Goal: Information Seeking & Learning: Learn about a topic

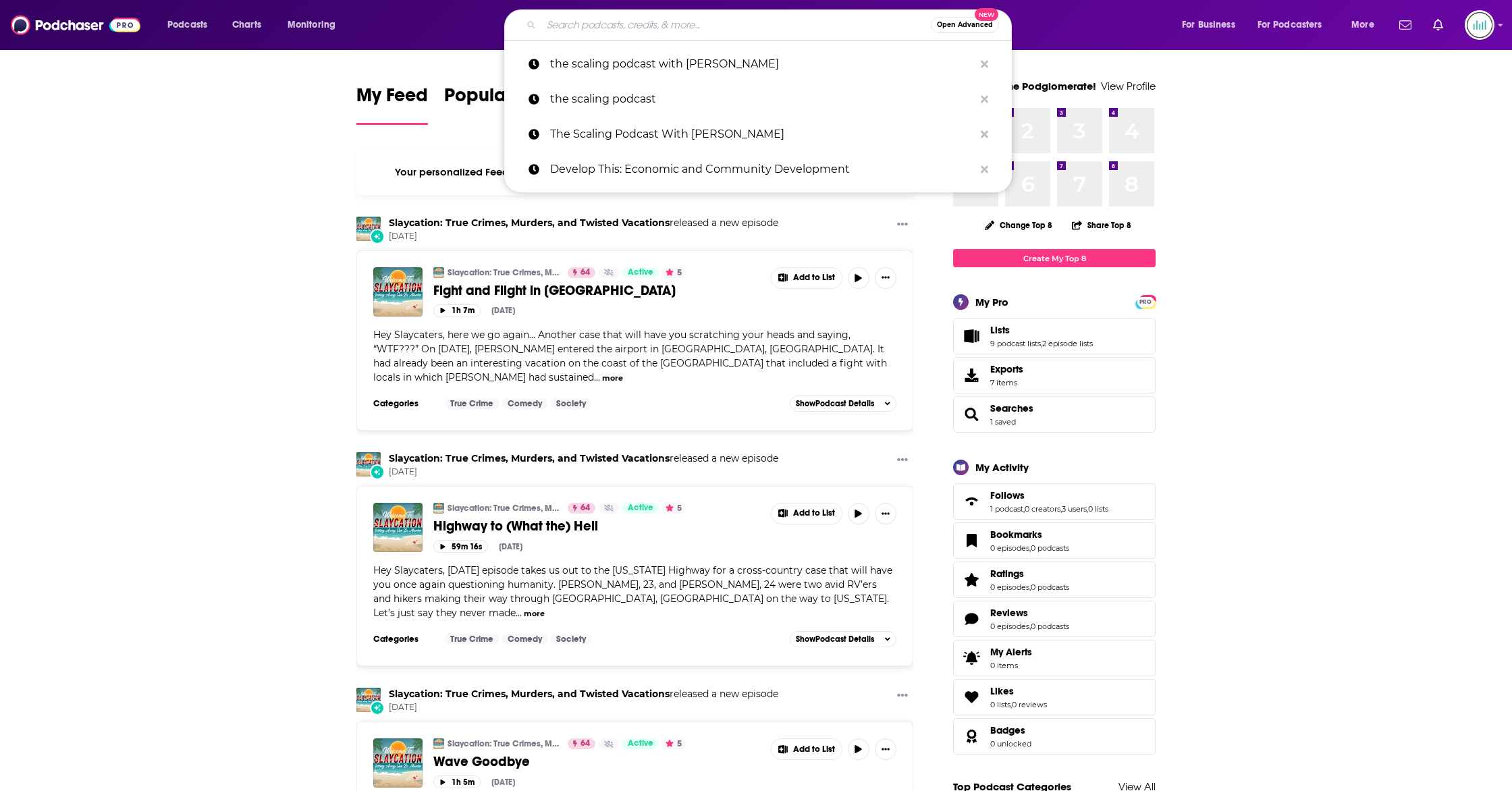
click at [571, 27] on input "Search podcasts, credits, & more..." at bounding box center [736, 24] width 390 height 22
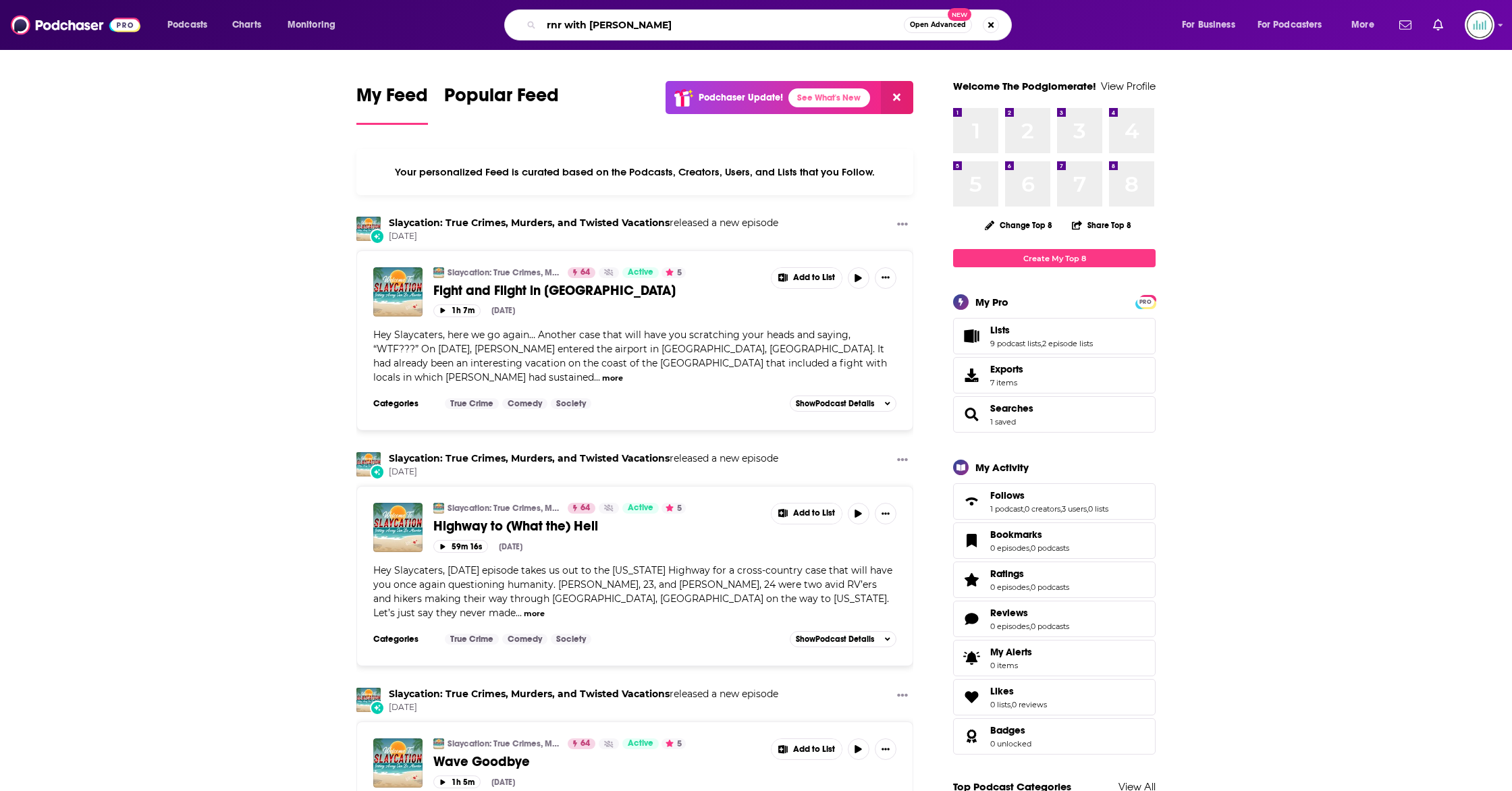
type input "rnr with [PERSON_NAME]"
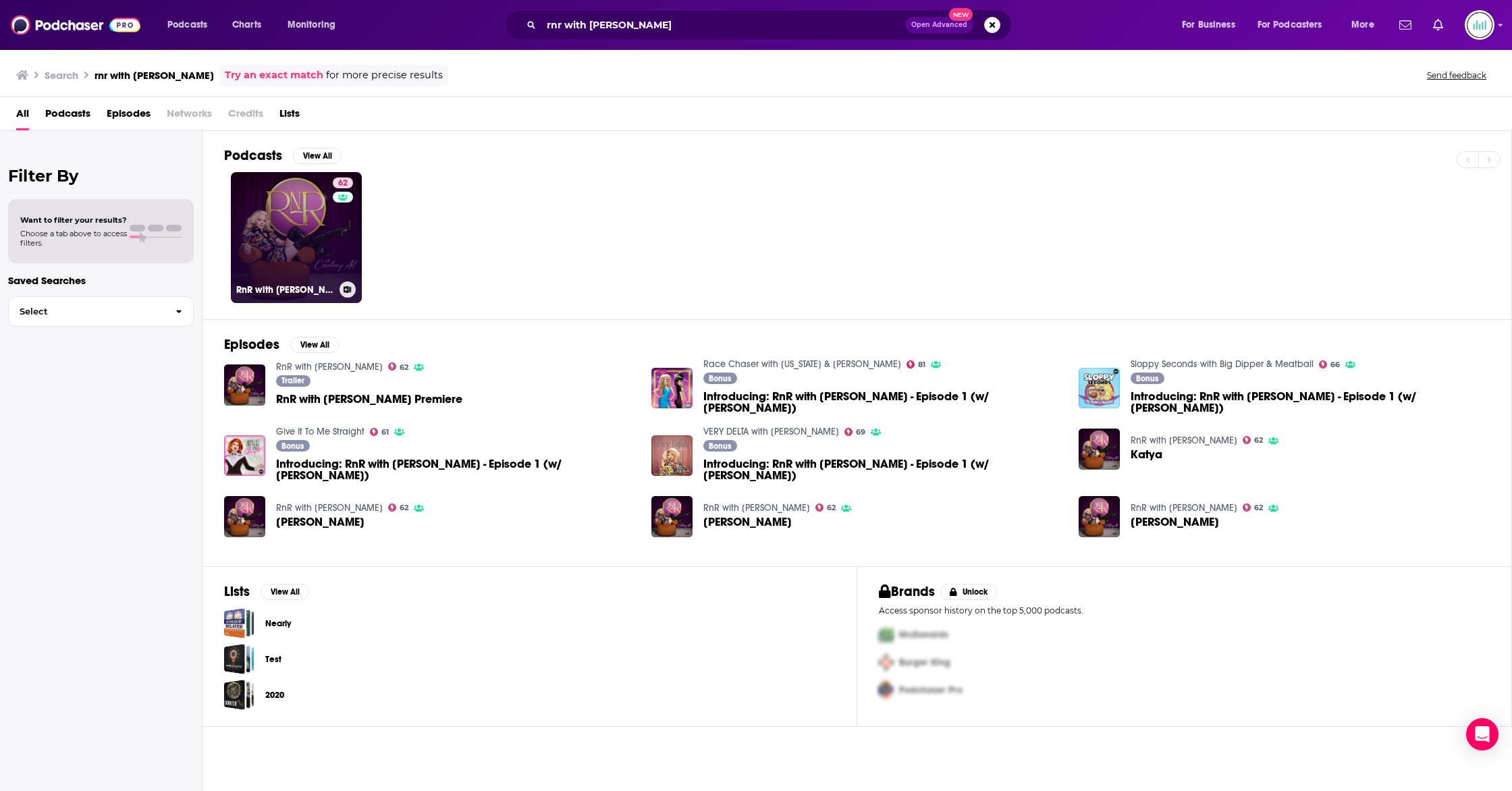
click at [326, 241] on link "62 RnR with [PERSON_NAME]" at bounding box center [296, 237] width 131 height 131
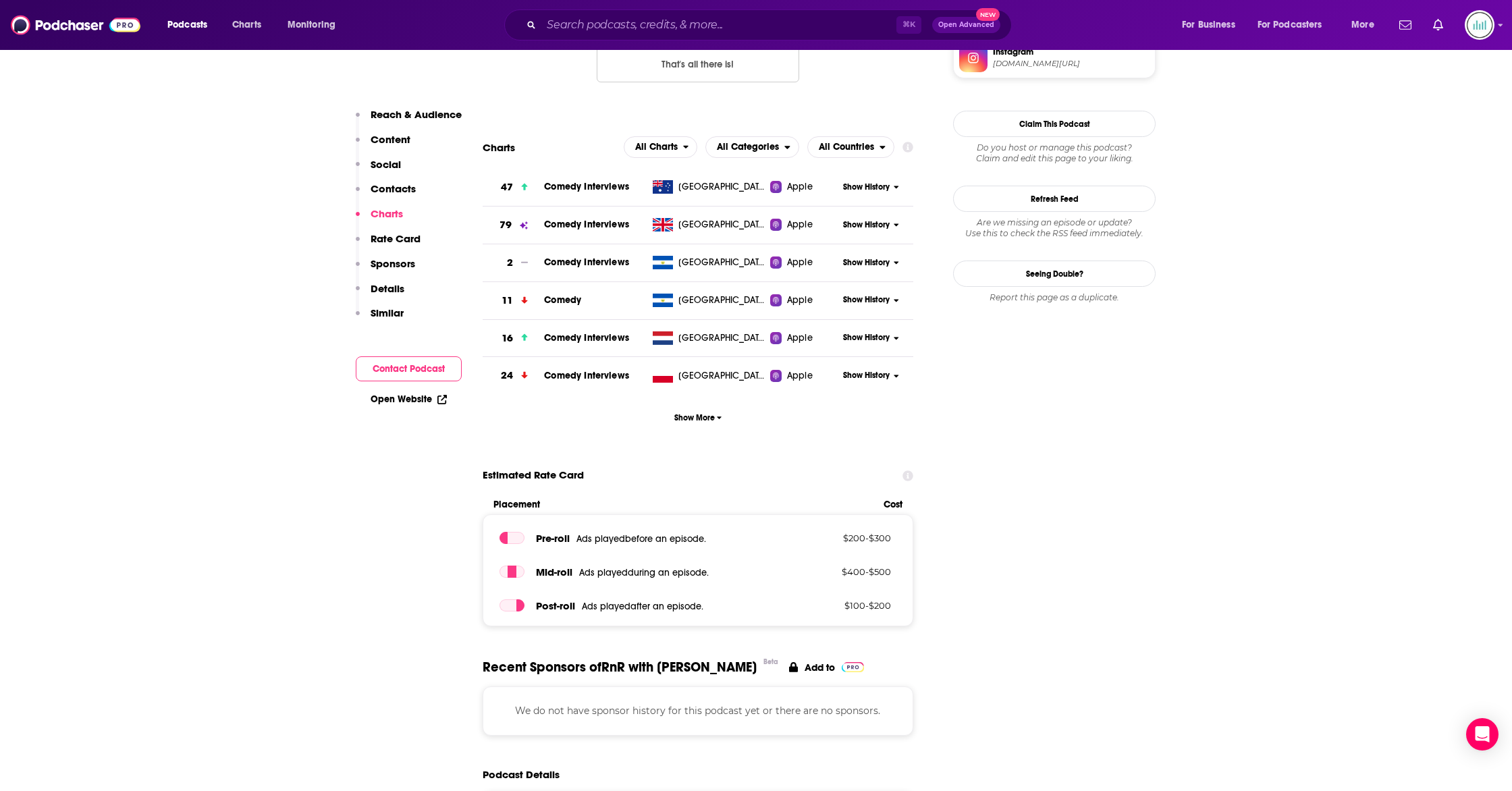
scroll to position [1188, 0]
click at [856, 190] on span "Show History" at bounding box center [866, 186] width 47 height 11
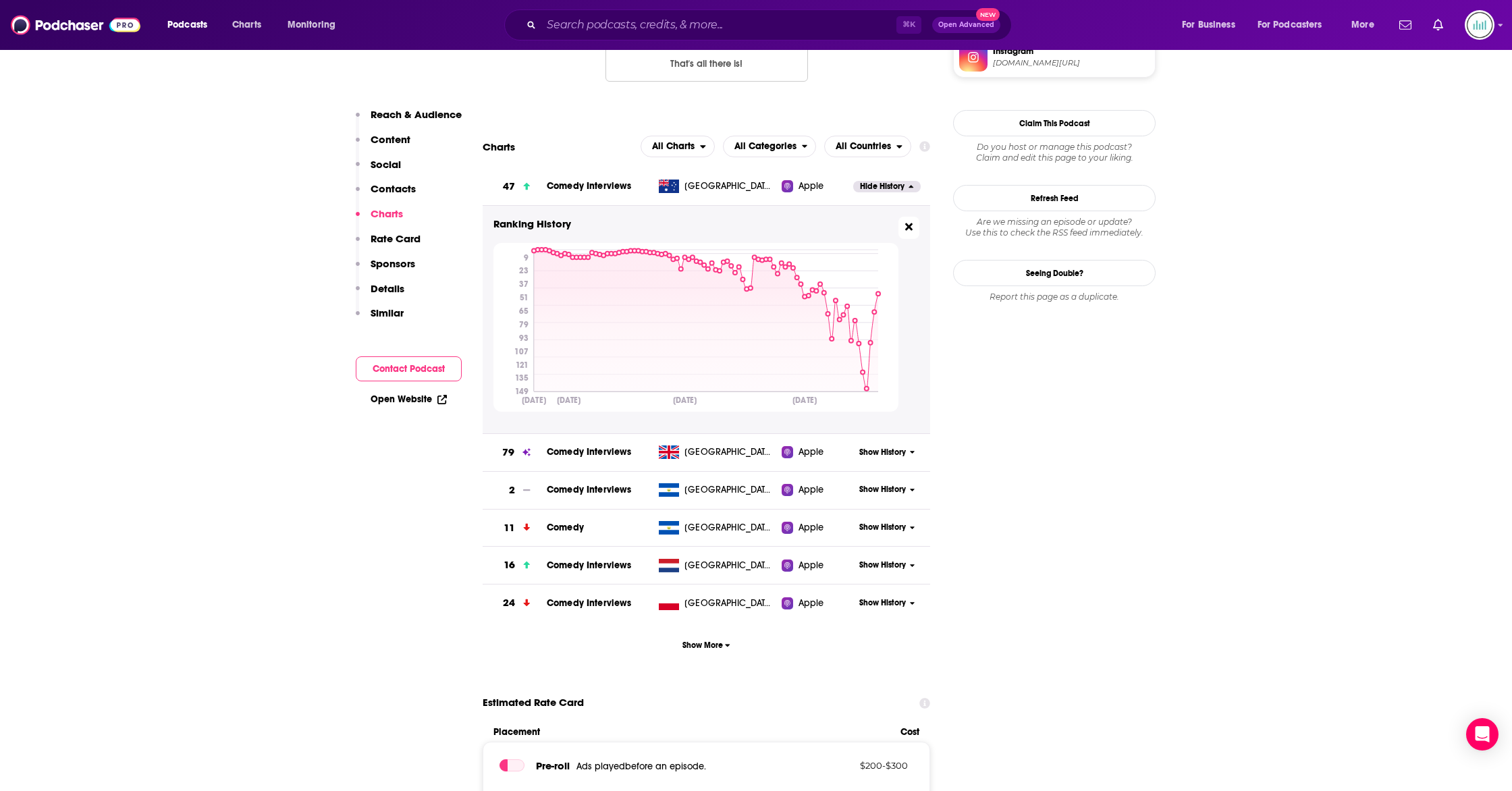
click at [907, 230] on icon at bounding box center [909, 226] width 7 height 7
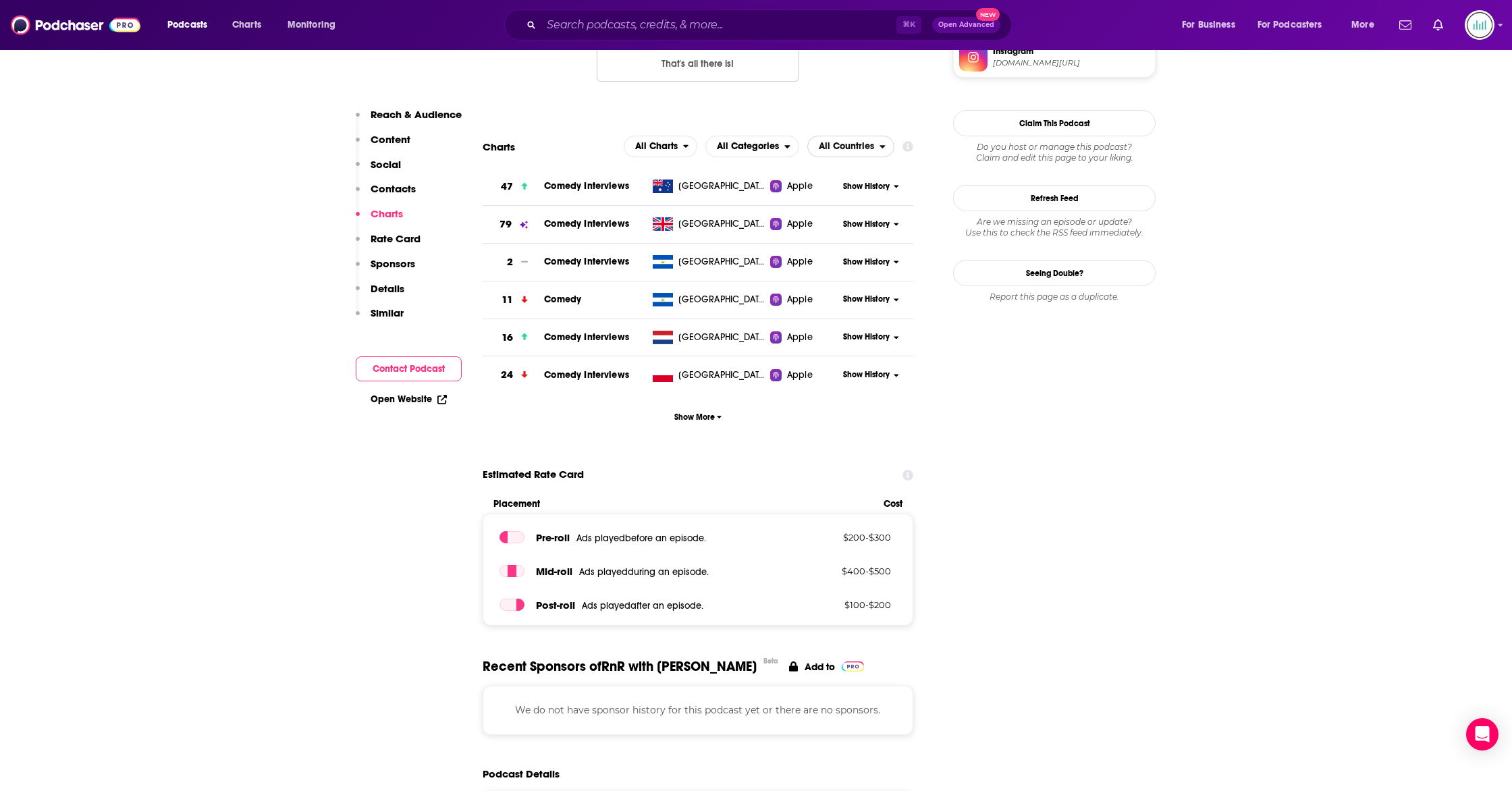
click at [825, 146] on span "All Countries" at bounding box center [846, 146] width 56 height 10
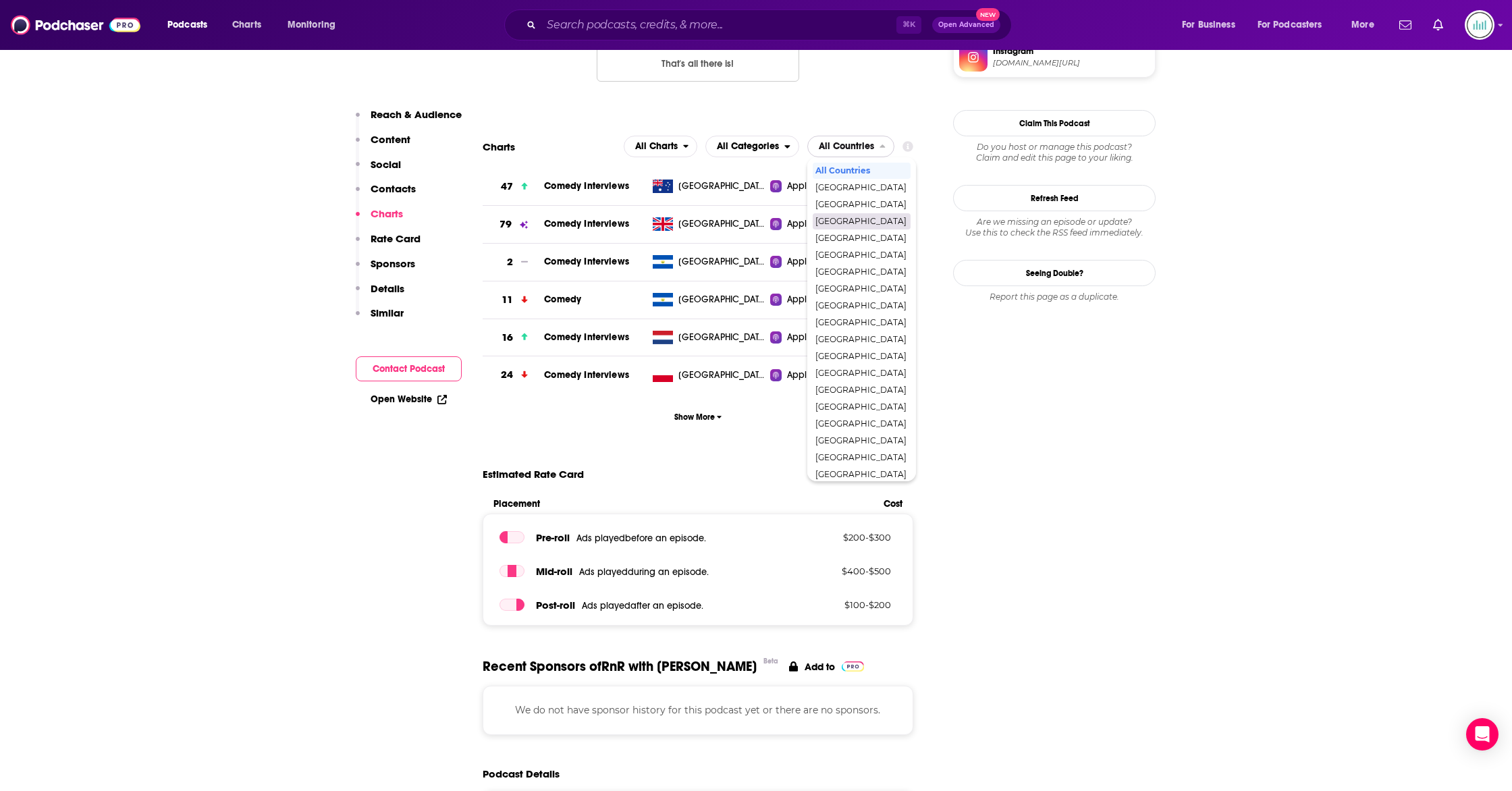
click at [845, 221] on span "[GEOGRAPHIC_DATA]" at bounding box center [861, 221] width 91 height 8
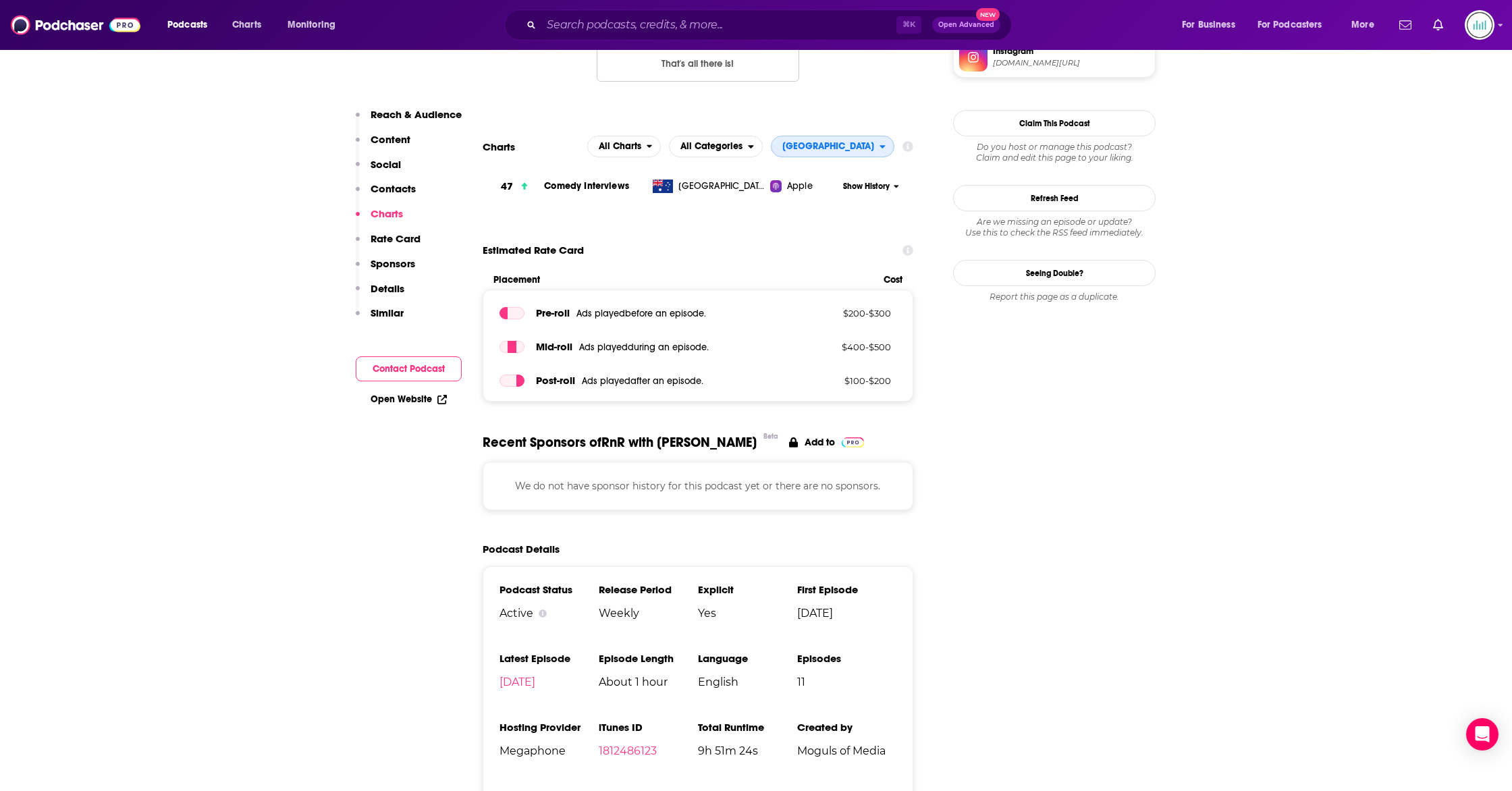
click at [849, 151] on span "[GEOGRAPHIC_DATA]" at bounding box center [828, 146] width 92 height 10
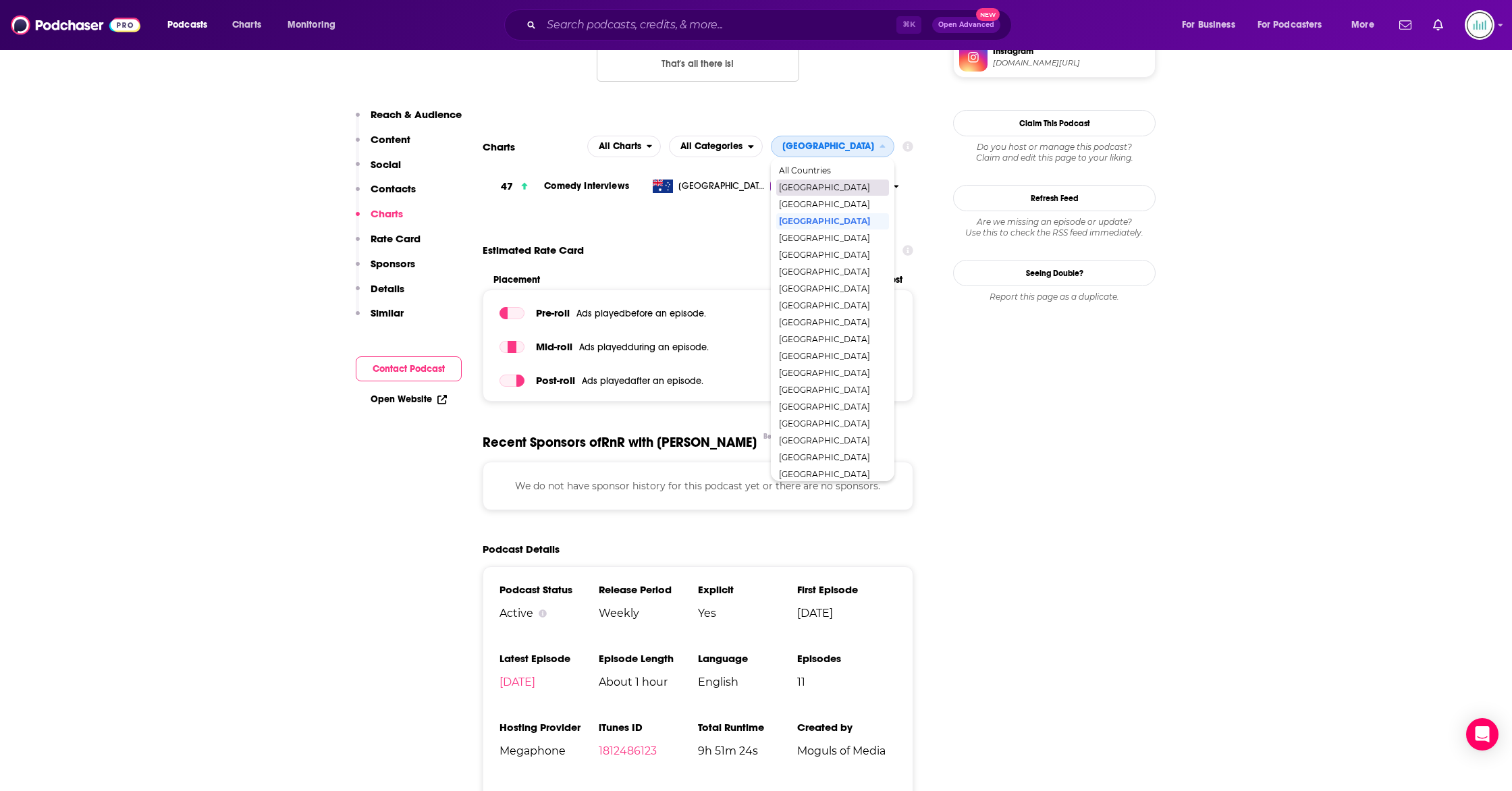
click at [860, 195] on div "[GEOGRAPHIC_DATA]" at bounding box center [833, 188] width 113 height 16
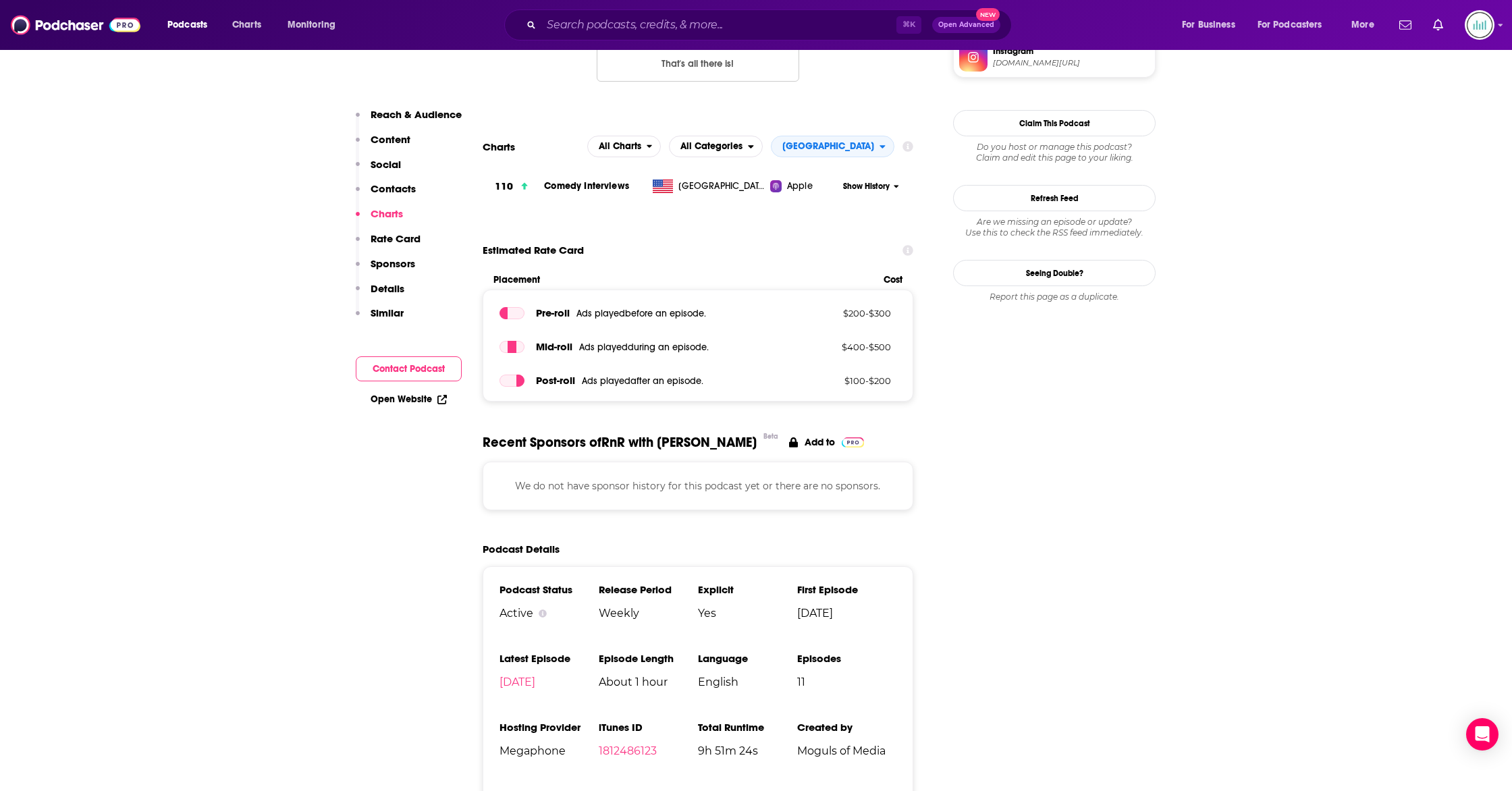
click at [860, 192] on span "Show History" at bounding box center [866, 186] width 47 height 11
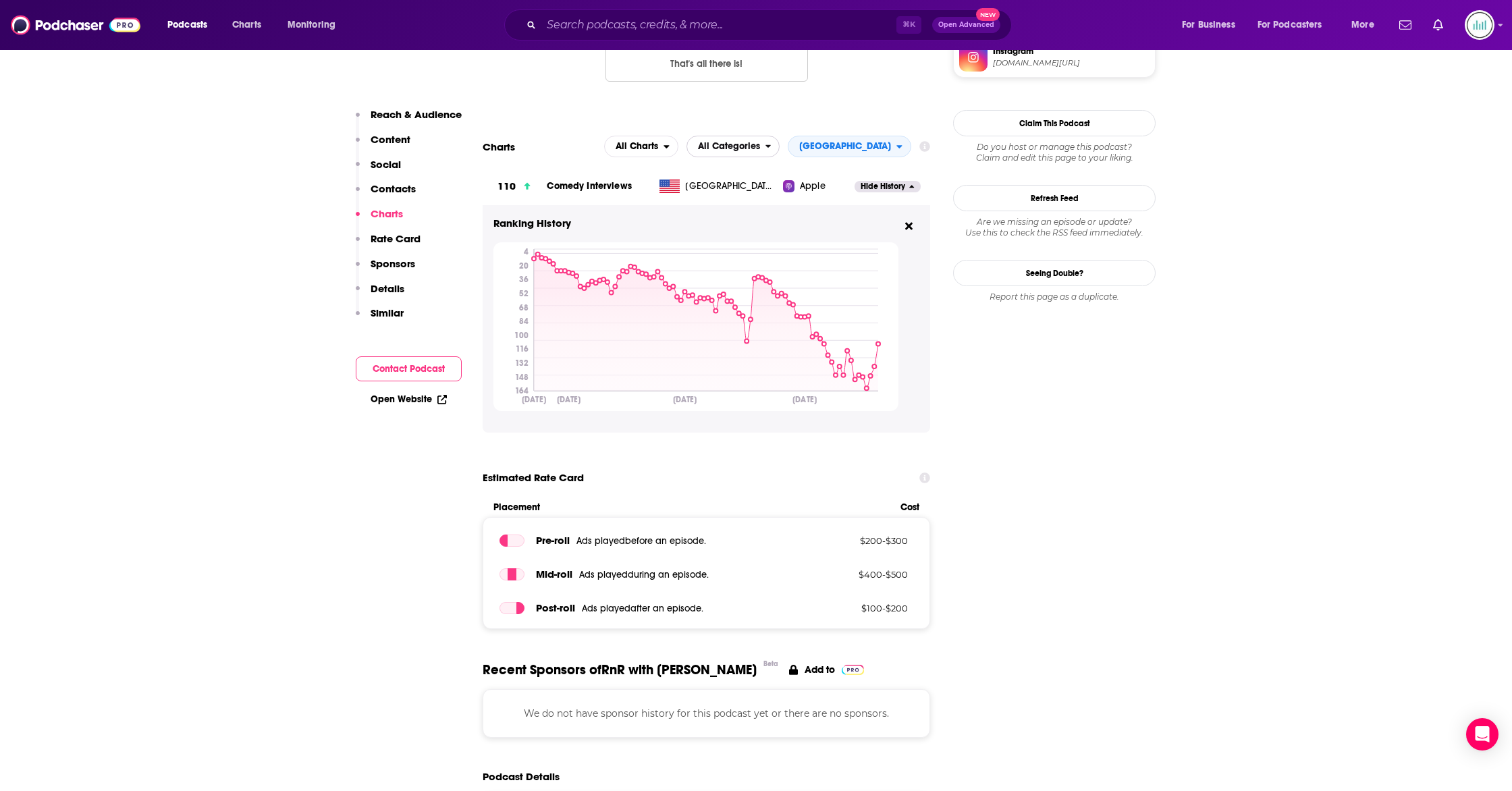
click at [760, 151] on span "All Categories" at bounding box center [729, 146] width 62 height 10
click at [788, 207] on span "Comedy" at bounding box center [756, 204] width 122 height 8
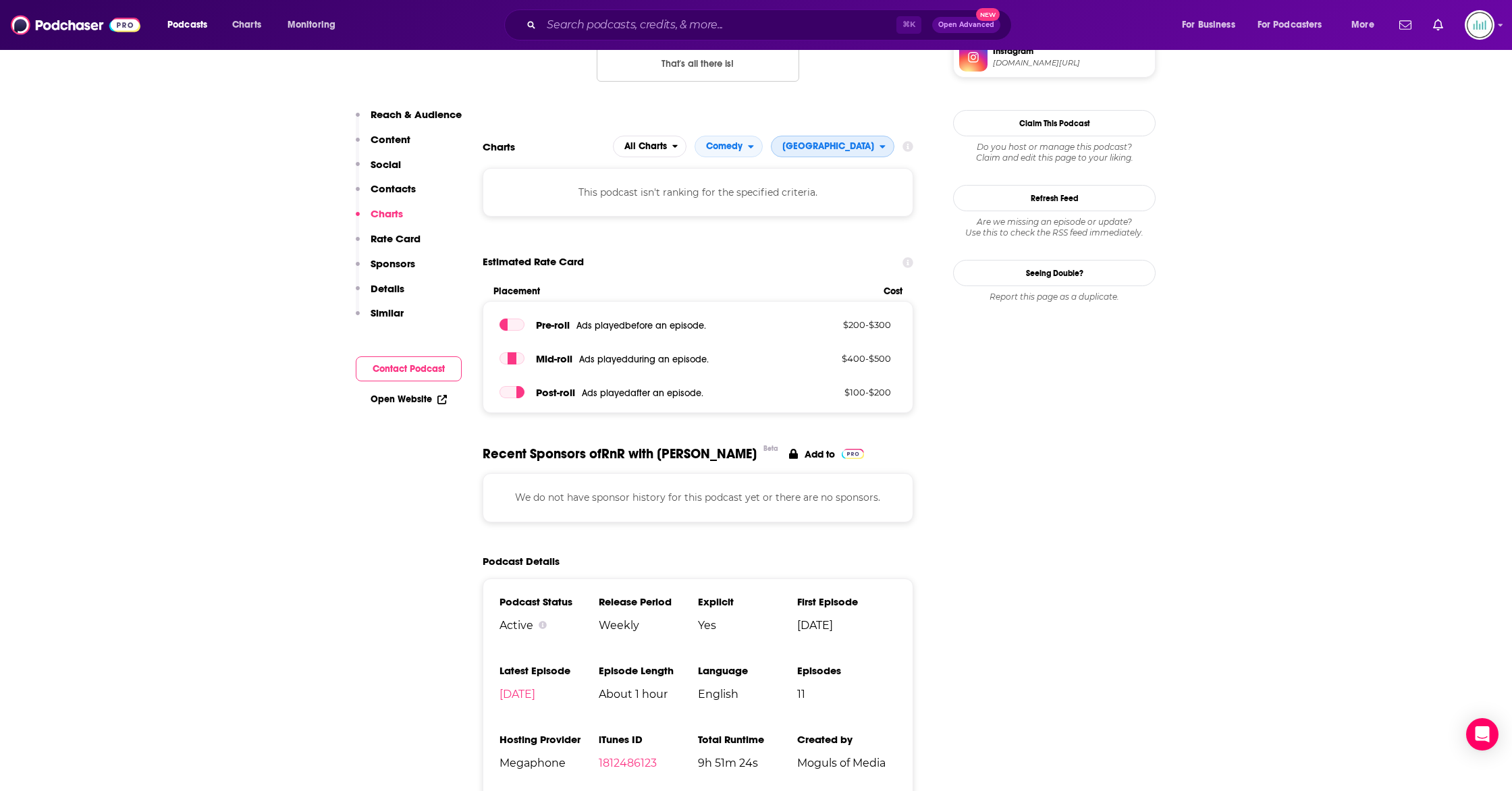
click at [851, 153] on span "[GEOGRAPHIC_DATA]" at bounding box center [826, 146] width 108 height 23
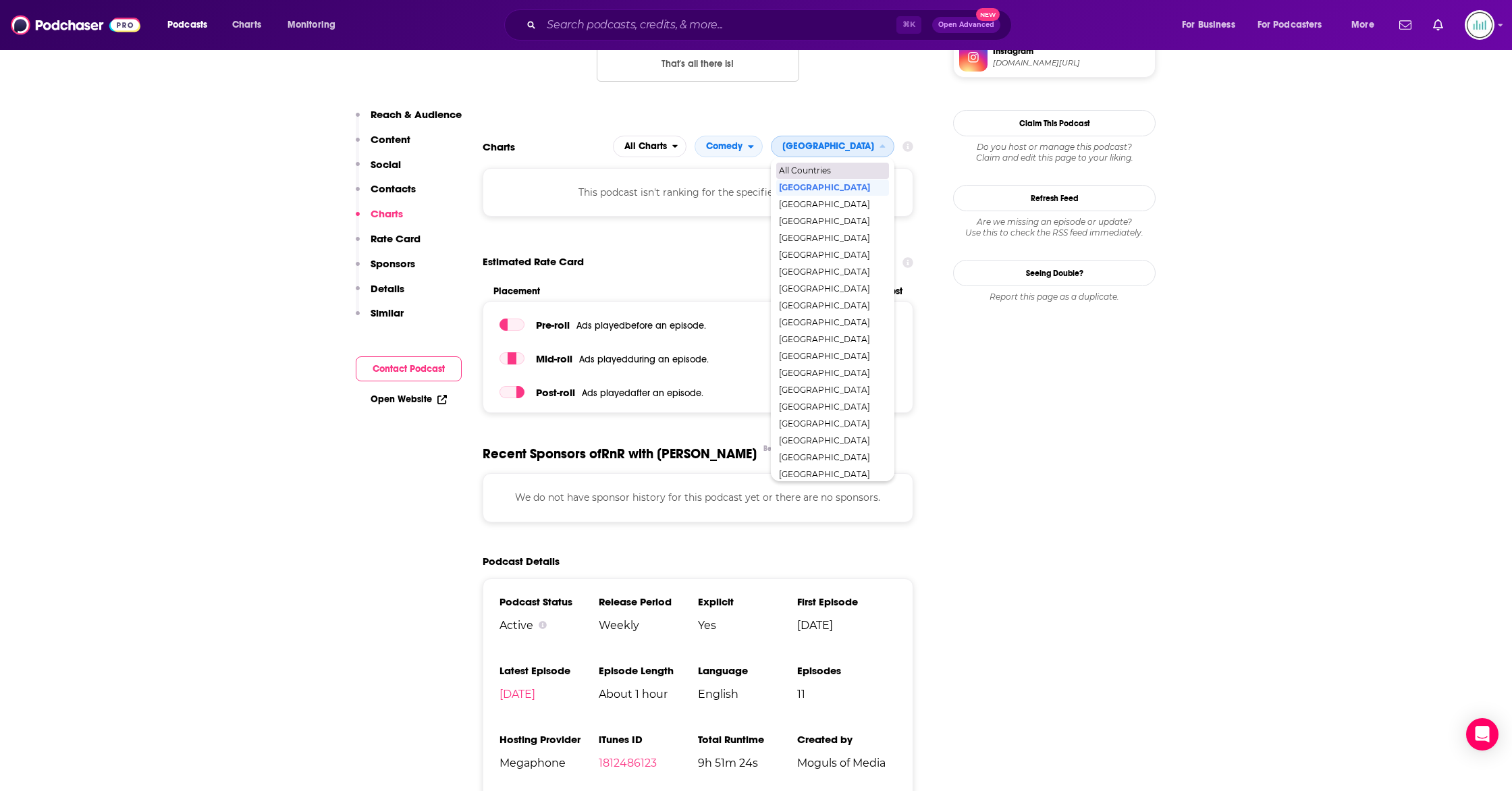
click at [859, 171] on span "All Countries" at bounding box center [832, 171] width 106 height 8
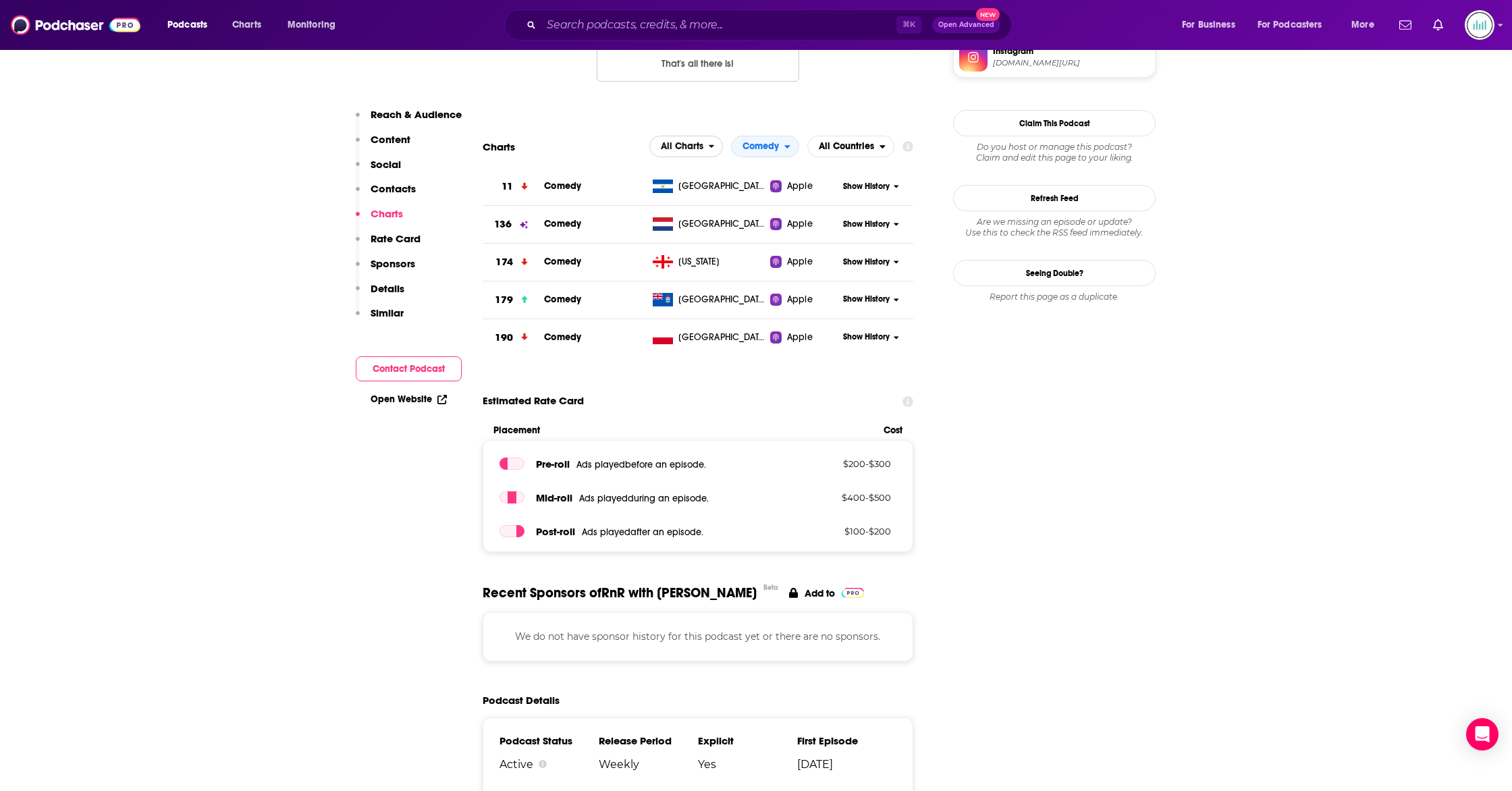
click at [695, 151] on span "All Charts" at bounding box center [681, 146] width 42 height 10
click at [637, 148] on div "Charts All Charts All Charts Apple Charts Spotify Charts Comedy All Countries" at bounding box center [698, 146] width 431 height 22
click at [847, 150] on span "All Countries" at bounding box center [846, 146] width 56 height 10
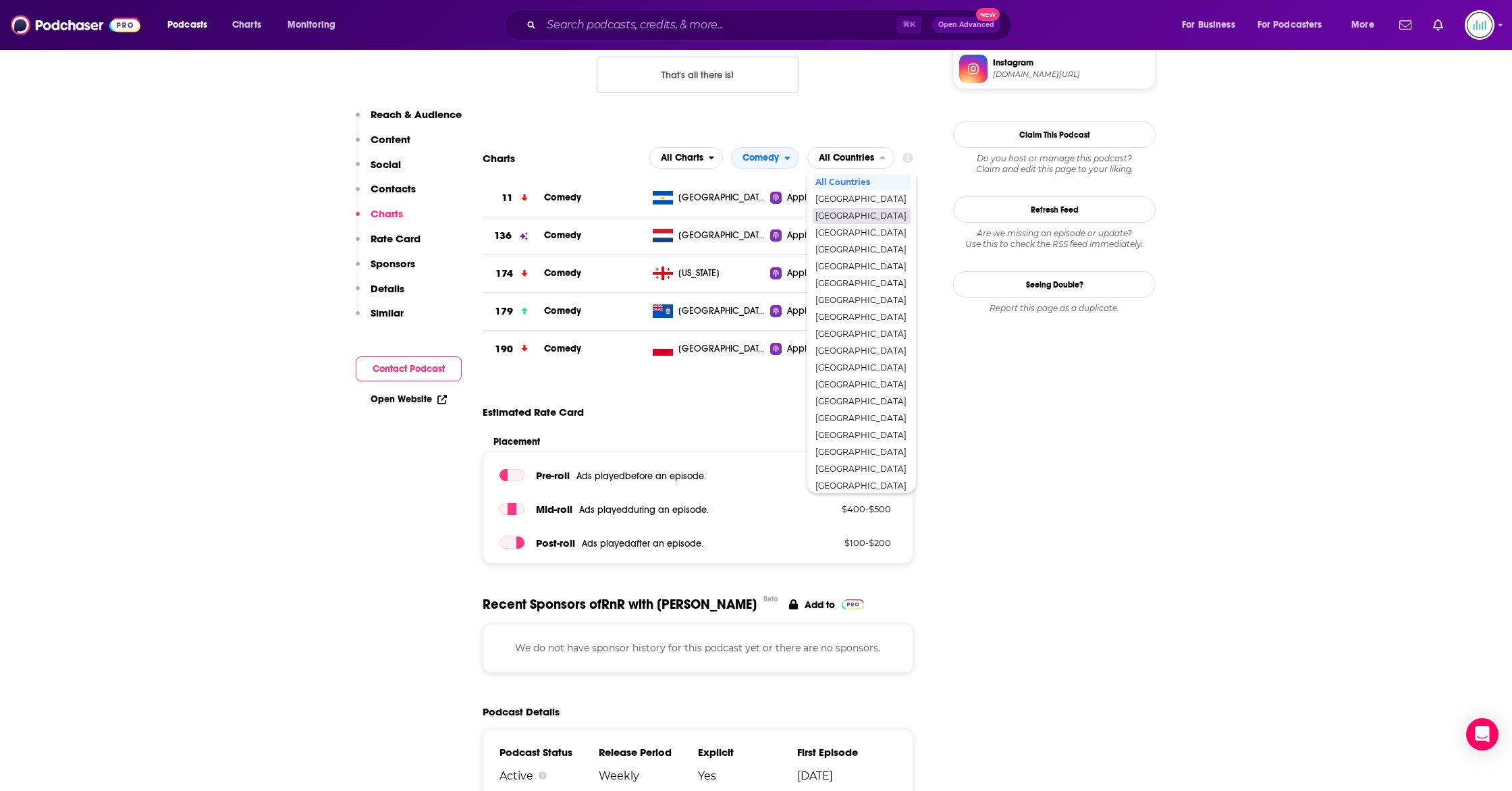
scroll to position [1178, 0]
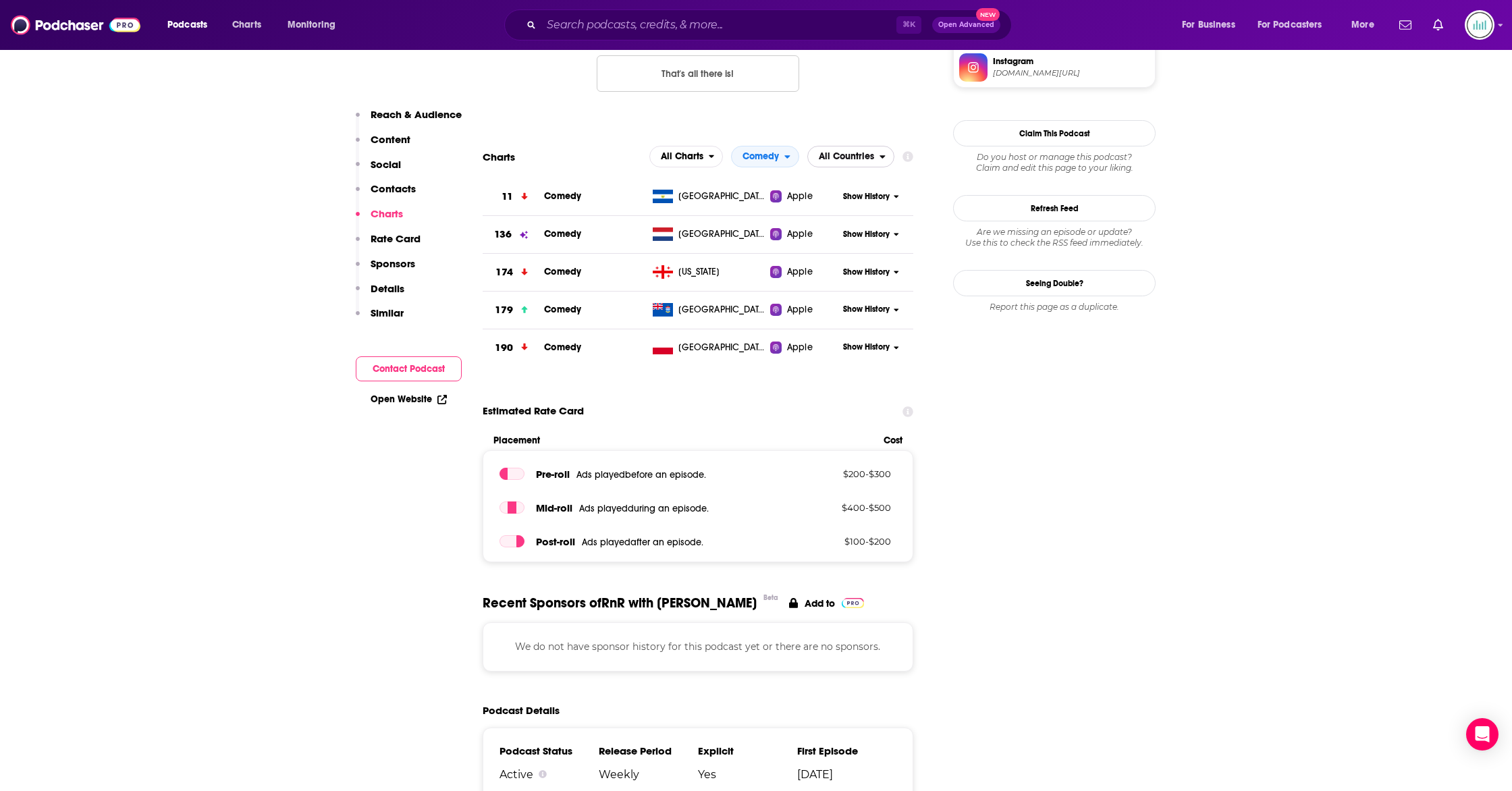
click at [837, 160] on span "All Countries" at bounding box center [846, 157] width 56 height 10
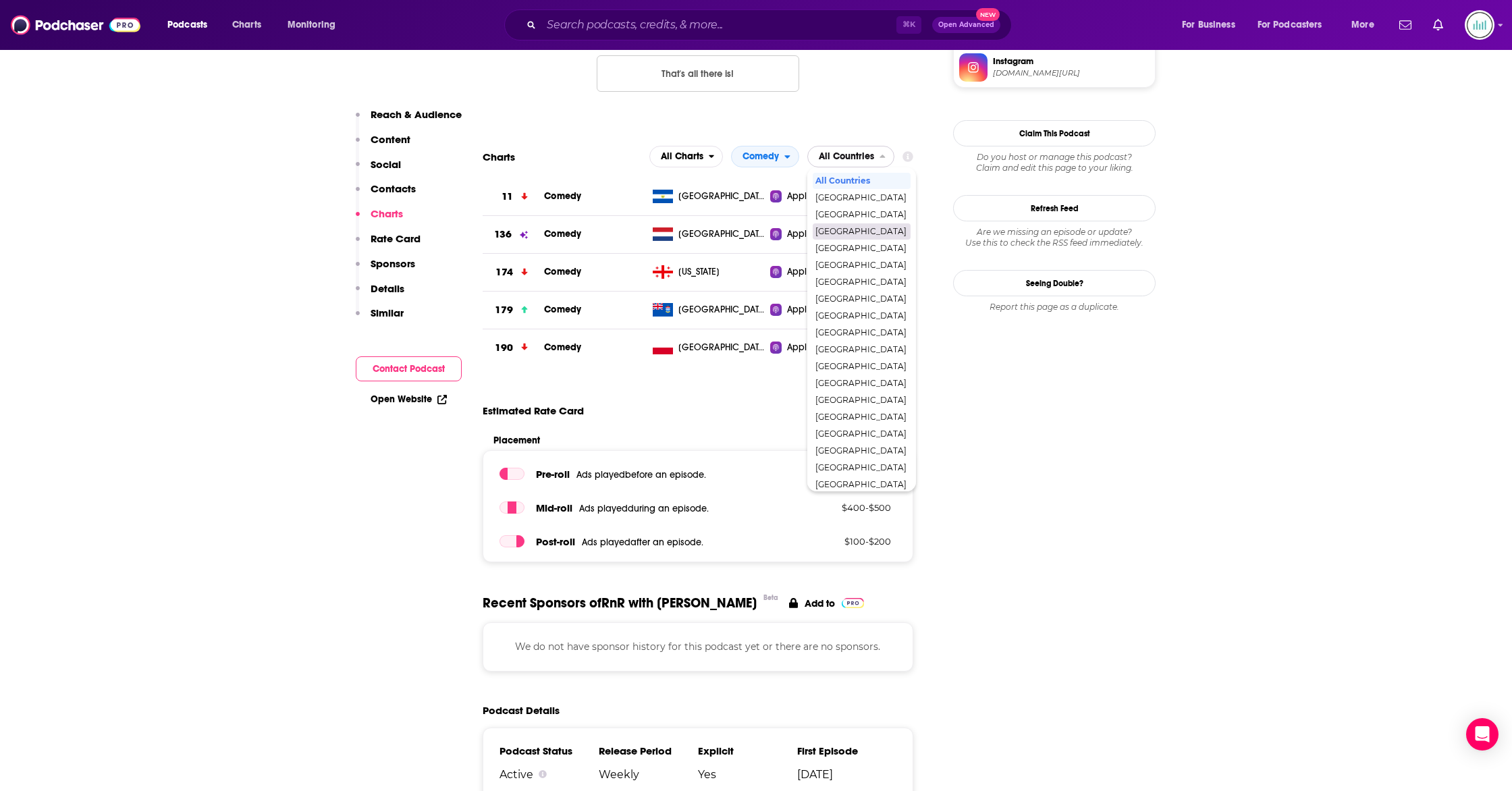
click at [848, 228] on span "[GEOGRAPHIC_DATA]" at bounding box center [861, 232] width 91 height 8
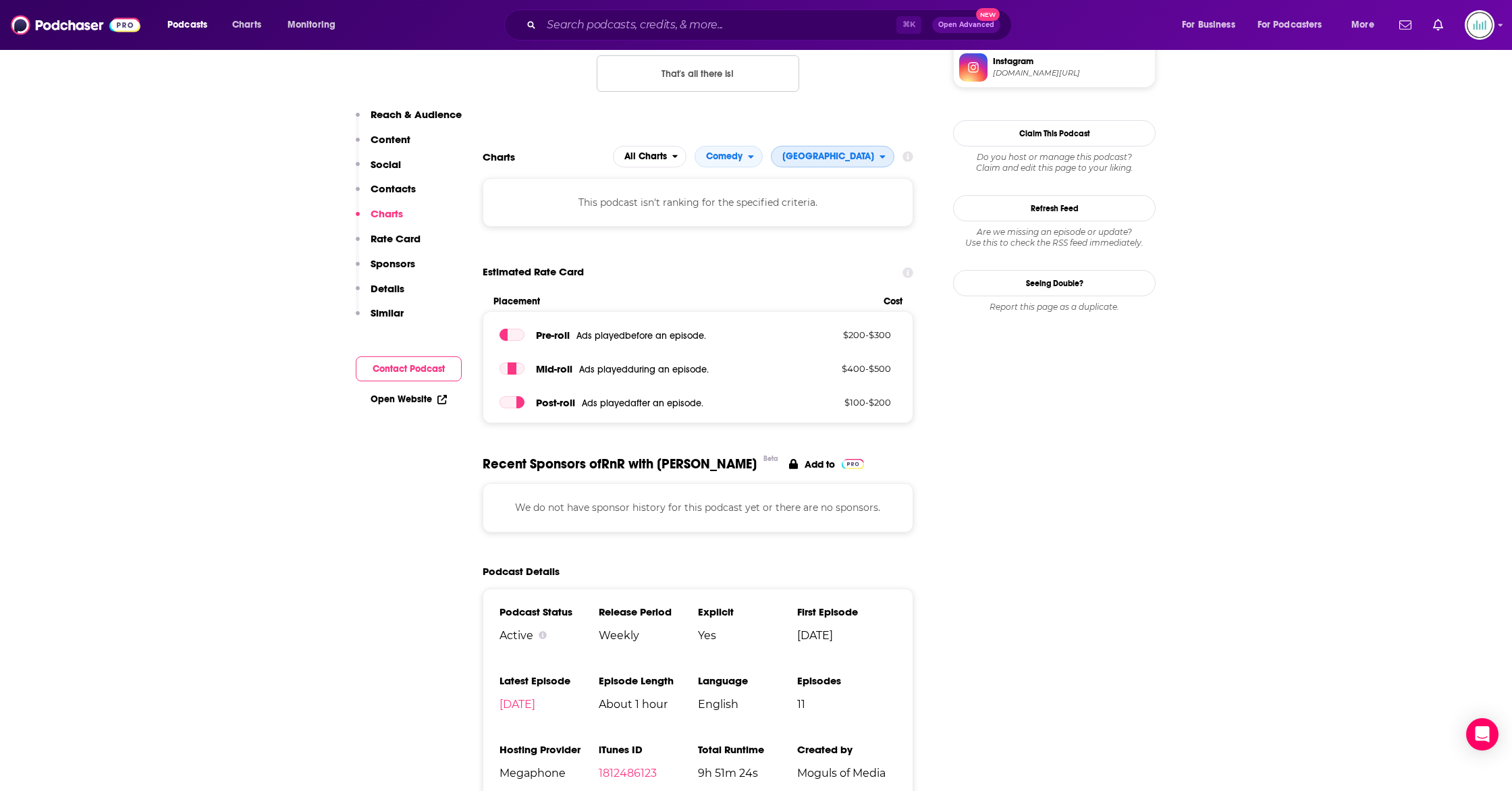
click at [857, 161] on span "[GEOGRAPHIC_DATA]" at bounding box center [828, 157] width 92 height 10
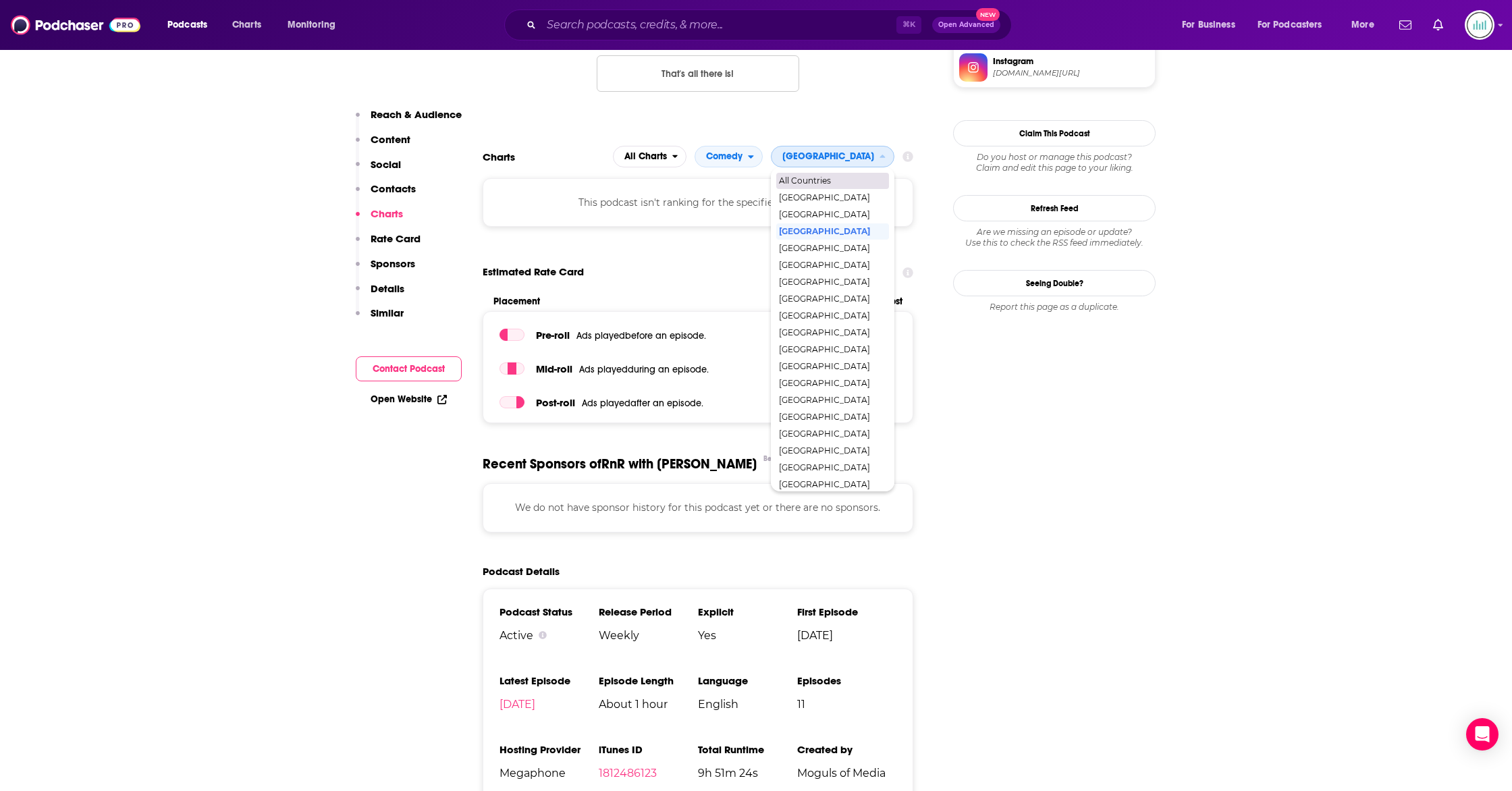
click at [862, 183] on span "All Countries" at bounding box center [832, 180] width 106 height 8
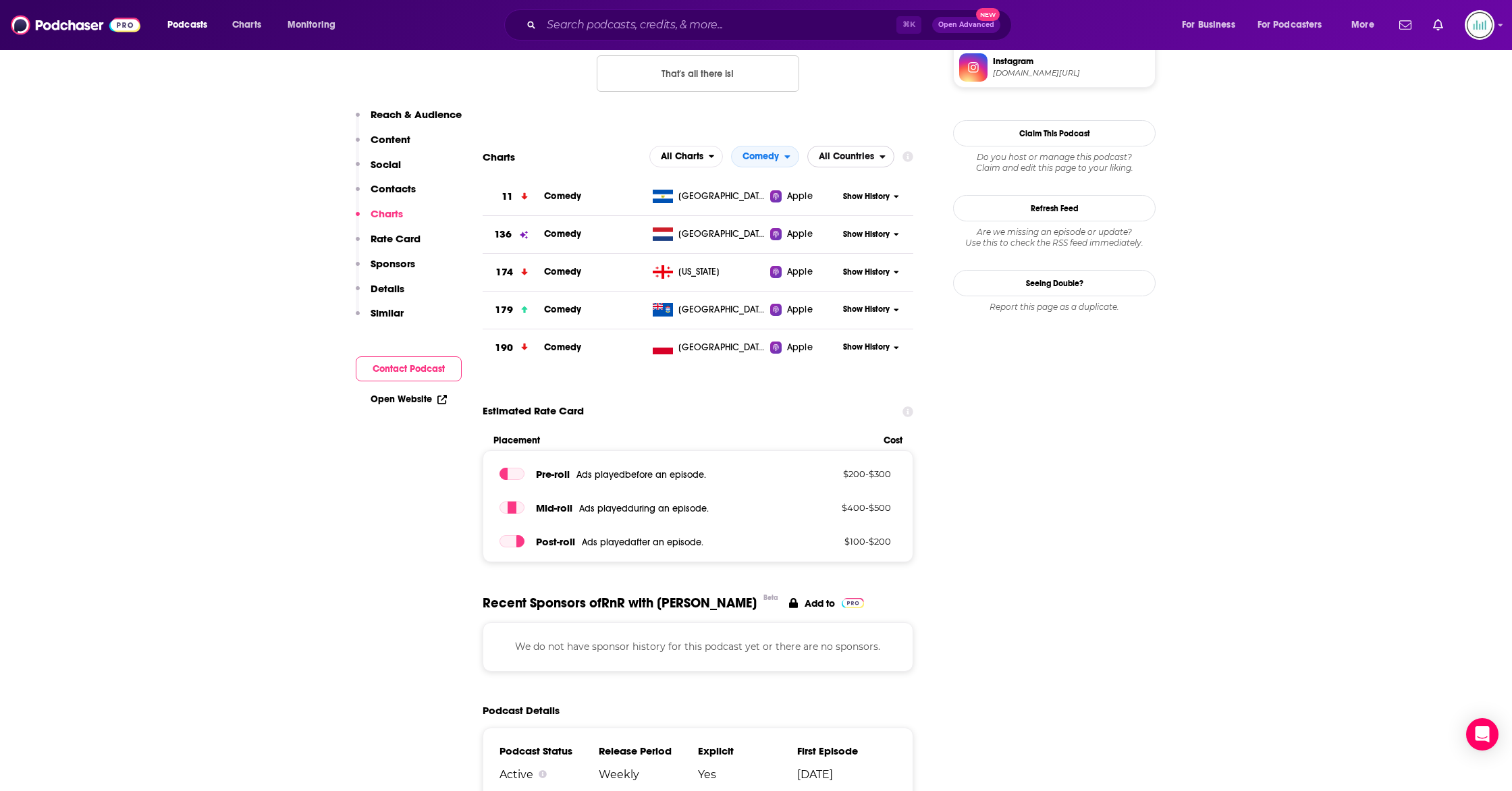
click at [837, 164] on span "All Countries" at bounding box center [844, 157] width 71 height 23
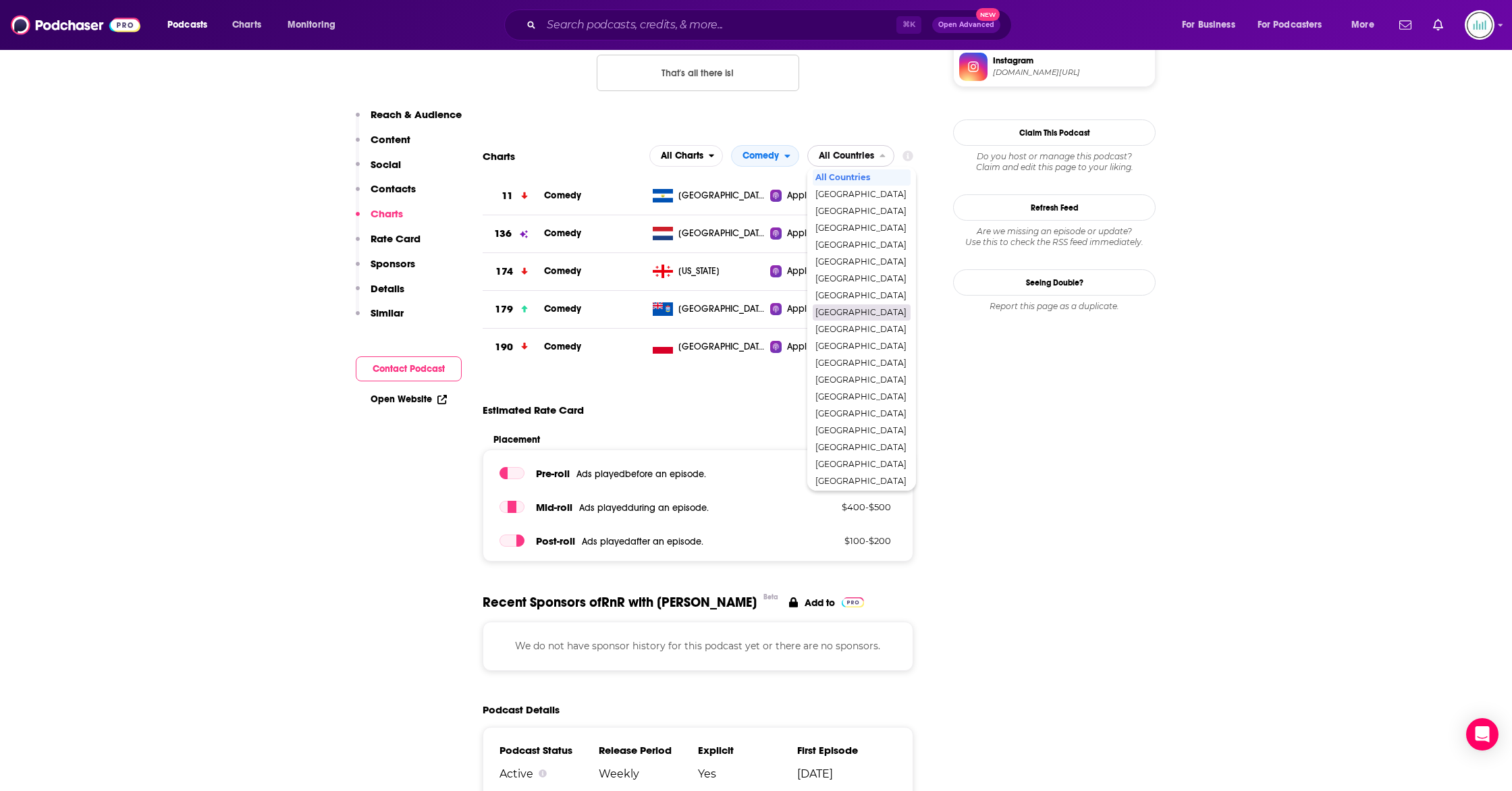
scroll to position [0, 0]
click at [829, 198] on span "[GEOGRAPHIC_DATA]" at bounding box center [861, 197] width 91 height 8
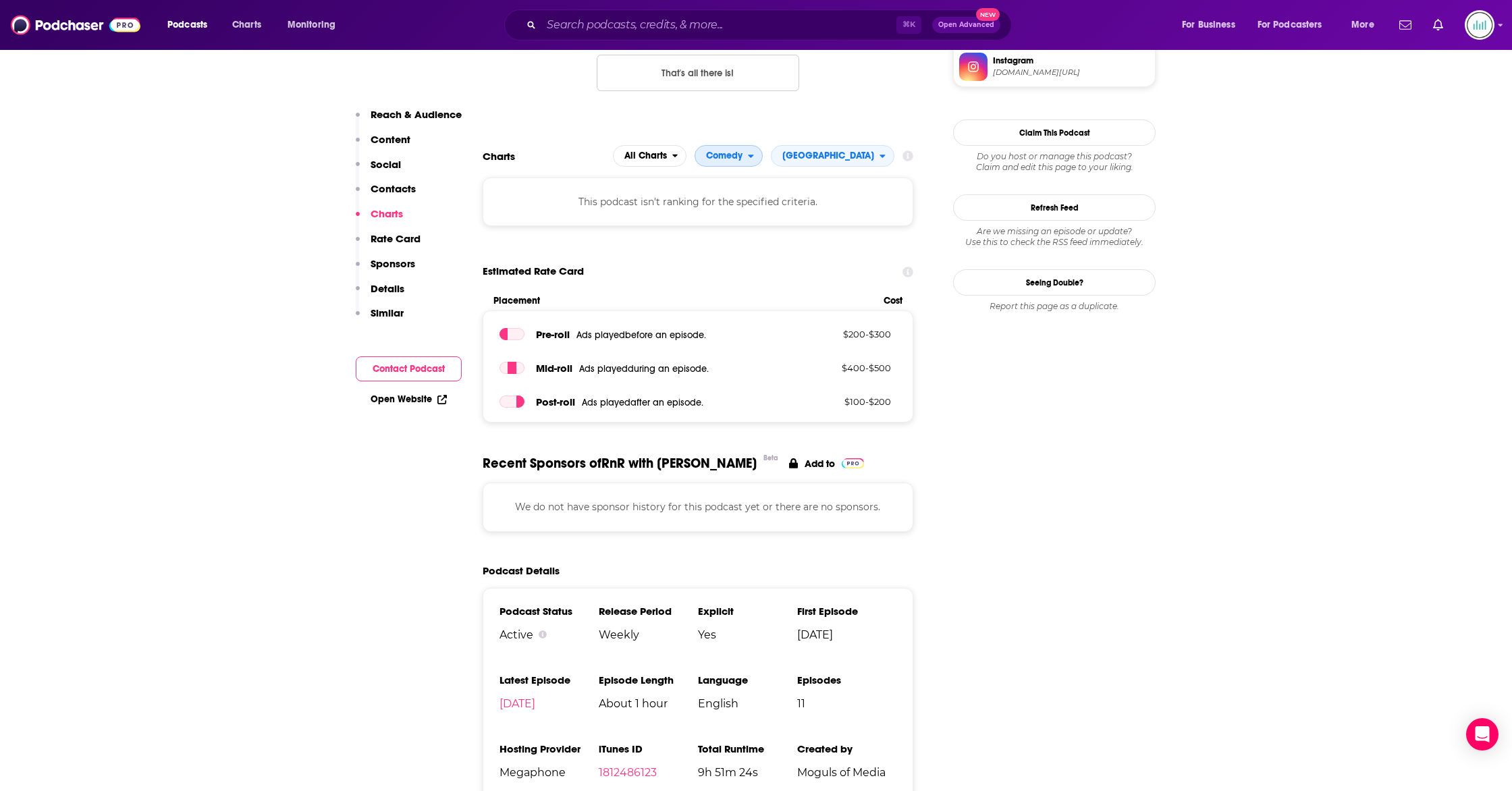
click at [748, 163] on span "Comedy" at bounding box center [721, 156] width 53 height 23
click at [776, 186] on div "All Categories" at bounding box center [764, 180] width 128 height 16
